Goal: Task Accomplishment & Management: Manage account settings

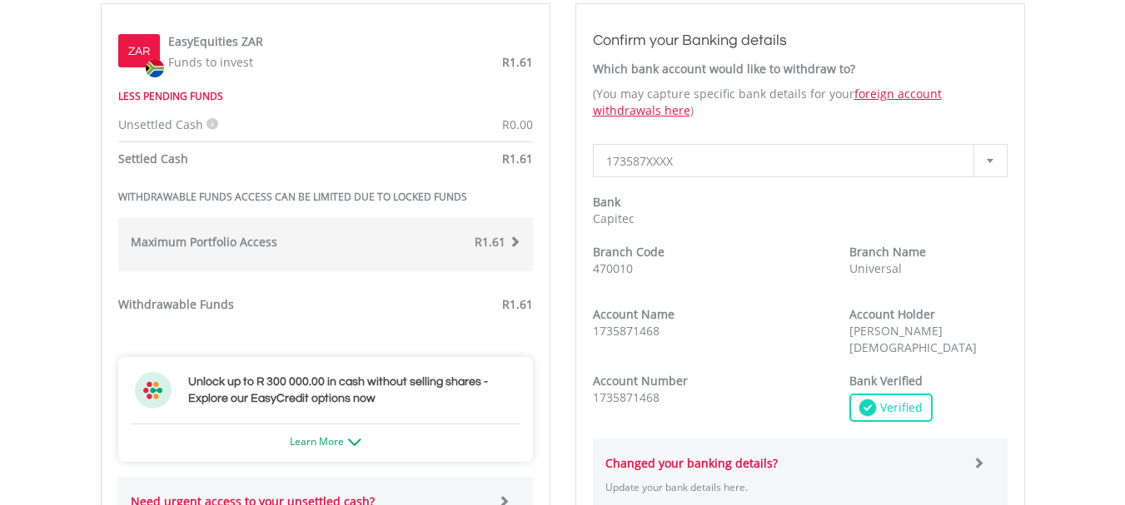
scroll to position [511, 0]
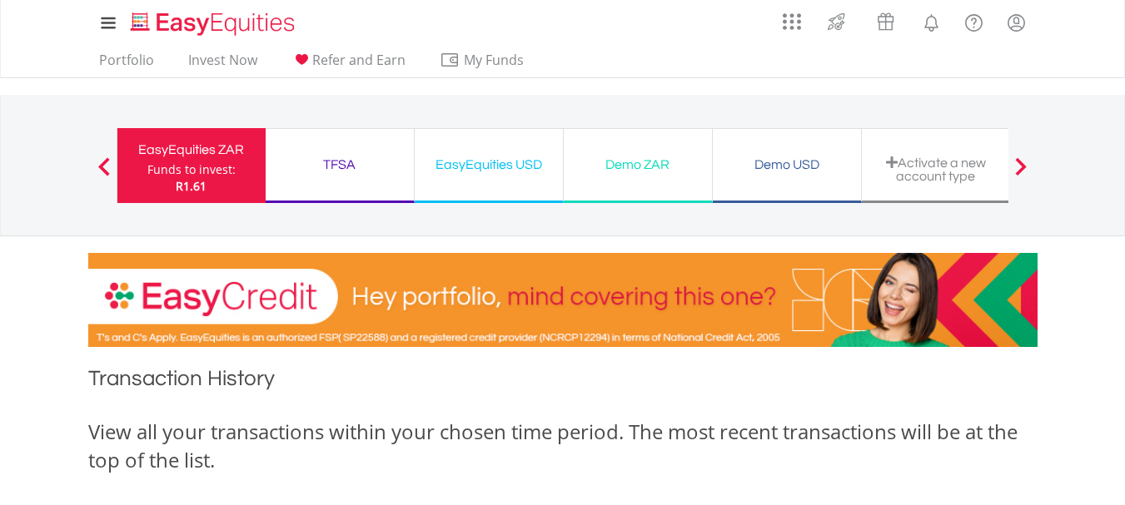
scroll to position [486, 0]
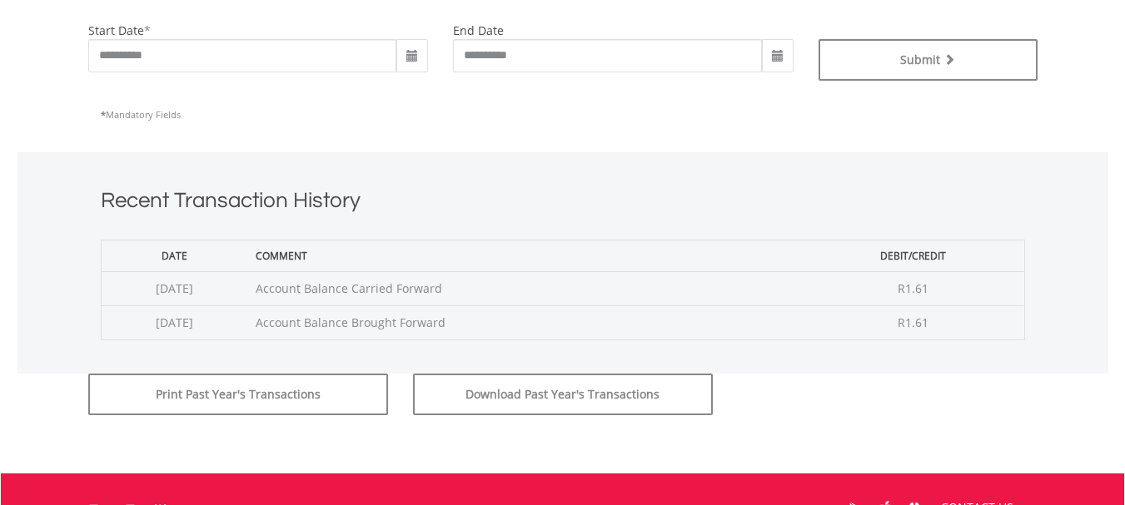
click at [409, 63] on span at bounding box center [412, 55] width 32 height 33
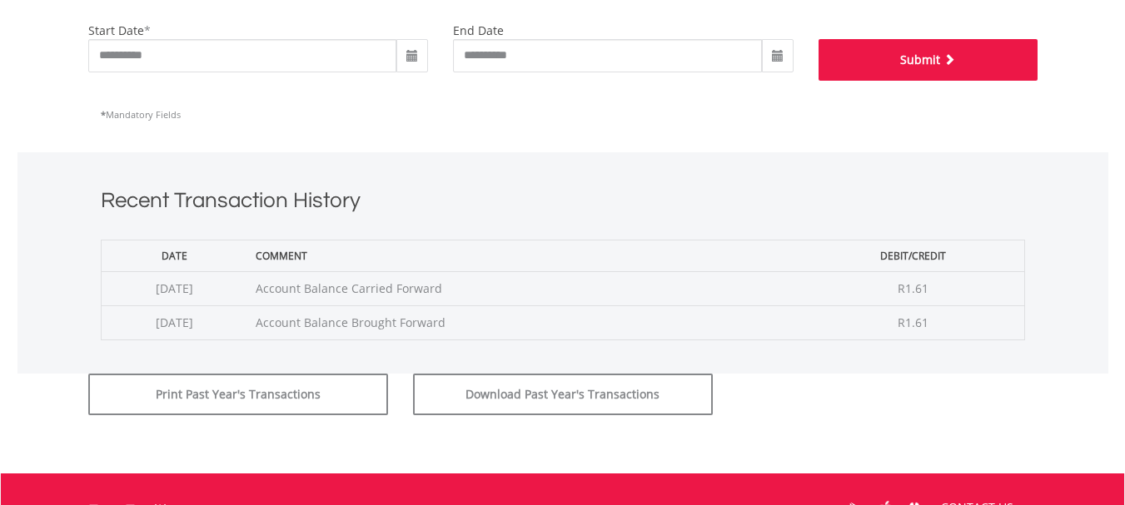
click at [976, 63] on button "Submit" at bounding box center [927, 60] width 219 height 42
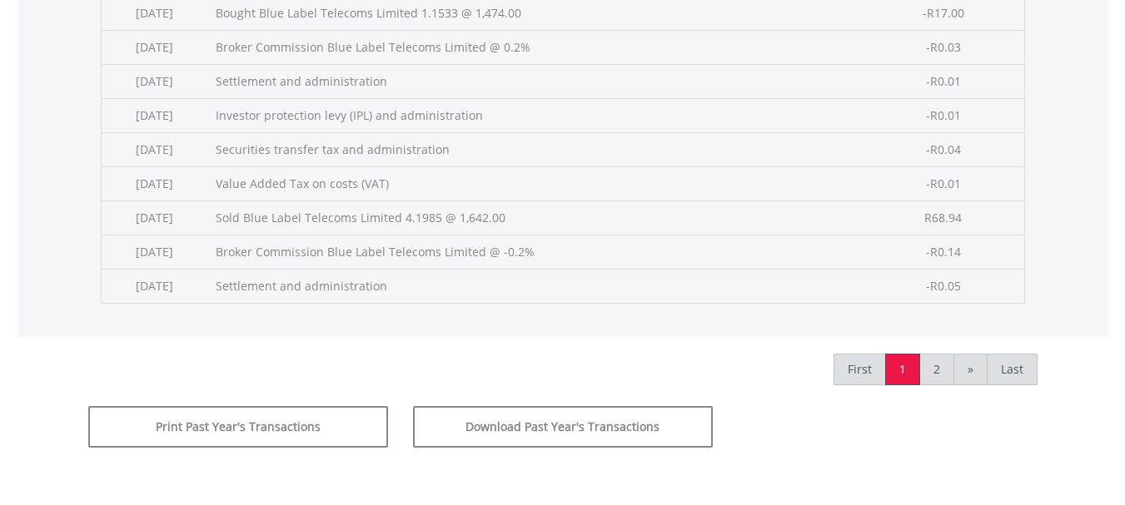
scroll to position [788, 0]
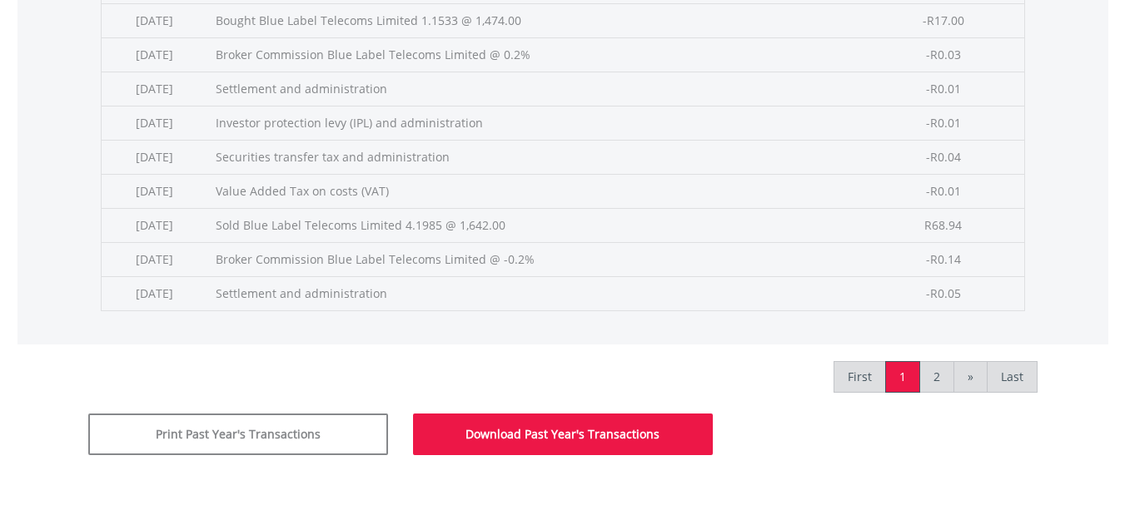
click at [612, 427] on button "Download Past Year's Transactions" at bounding box center [563, 435] width 300 height 42
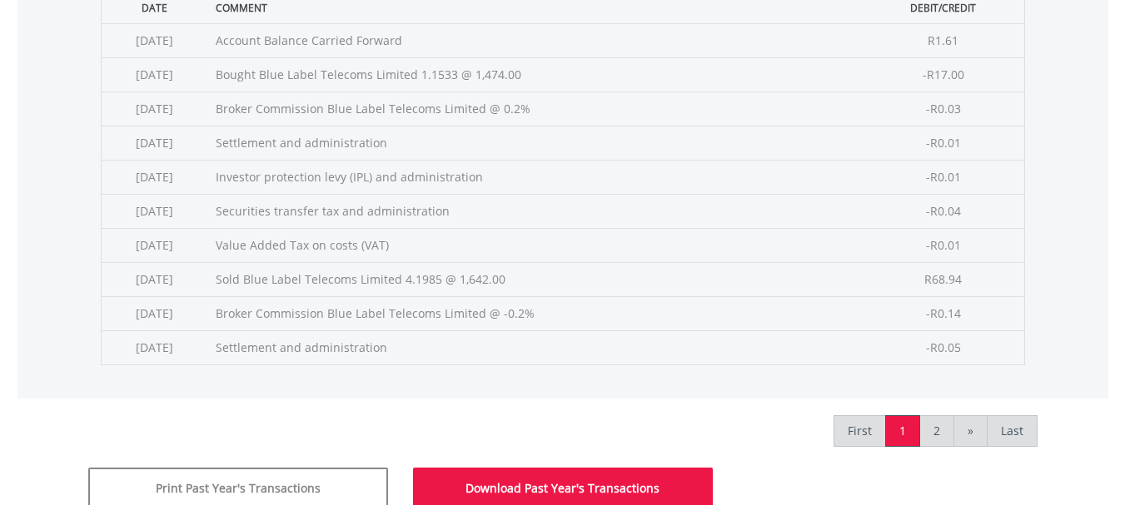
scroll to position [710, 0]
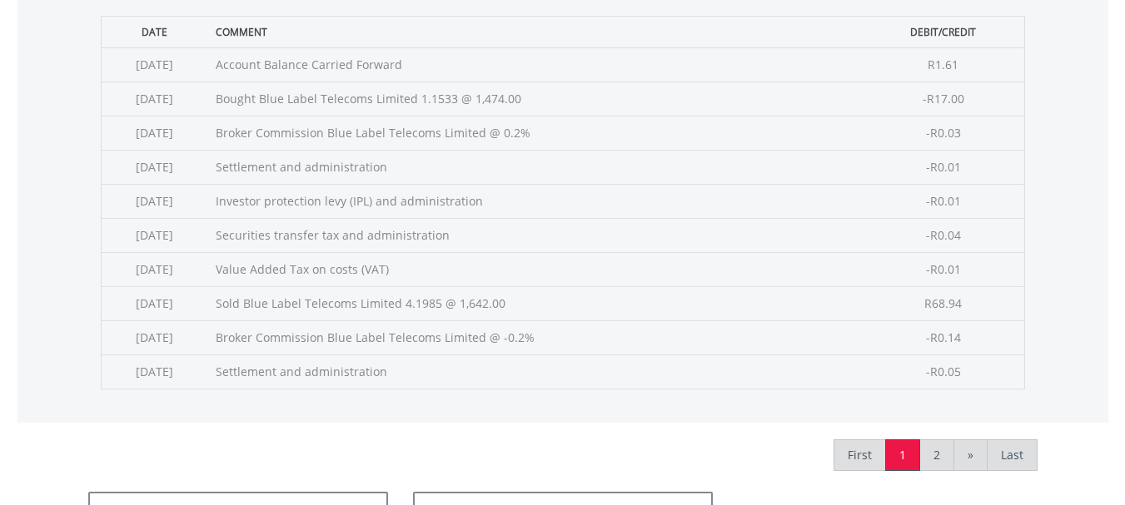
drag, startPoint x: 1122, startPoint y: 334, endPoint x: 1136, endPoint y: 250, distance: 85.3
click at [1124, 250] on html "My Investments Invest Now New Listings Sell My Recurring Investments Pending Or…" at bounding box center [562, 68] width 1125 height 1556
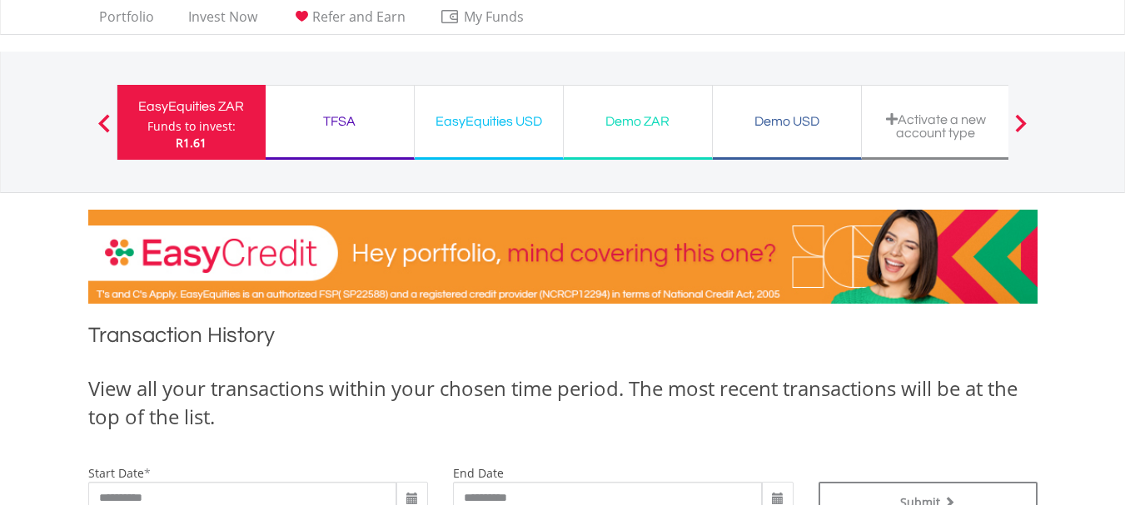
scroll to position [0, 0]
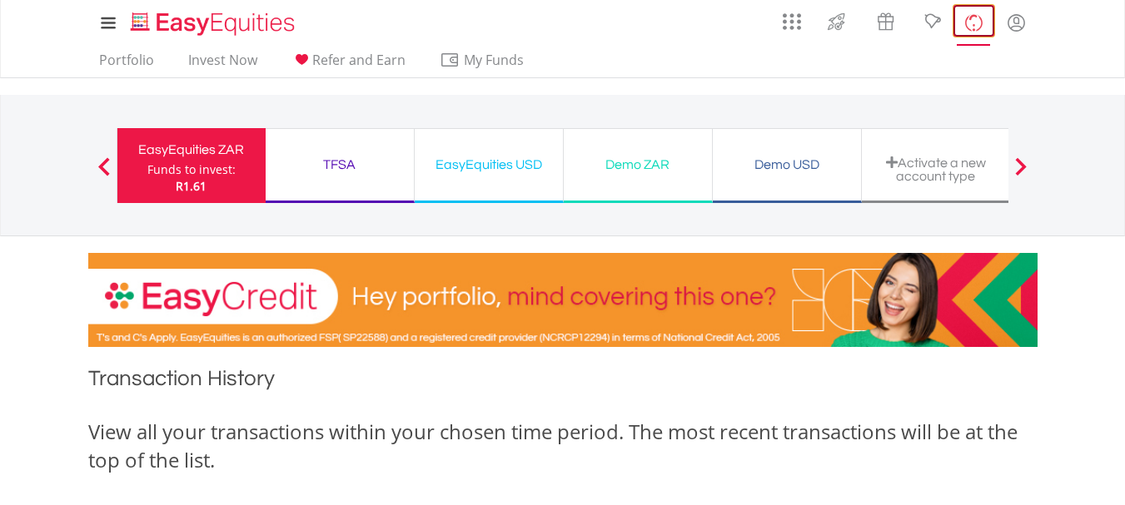
click at [967, 23] on lord-icon "FAQ's and Support" at bounding box center [973, 22] width 21 height 21
